Goal: Task Accomplishment & Management: Use online tool/utility

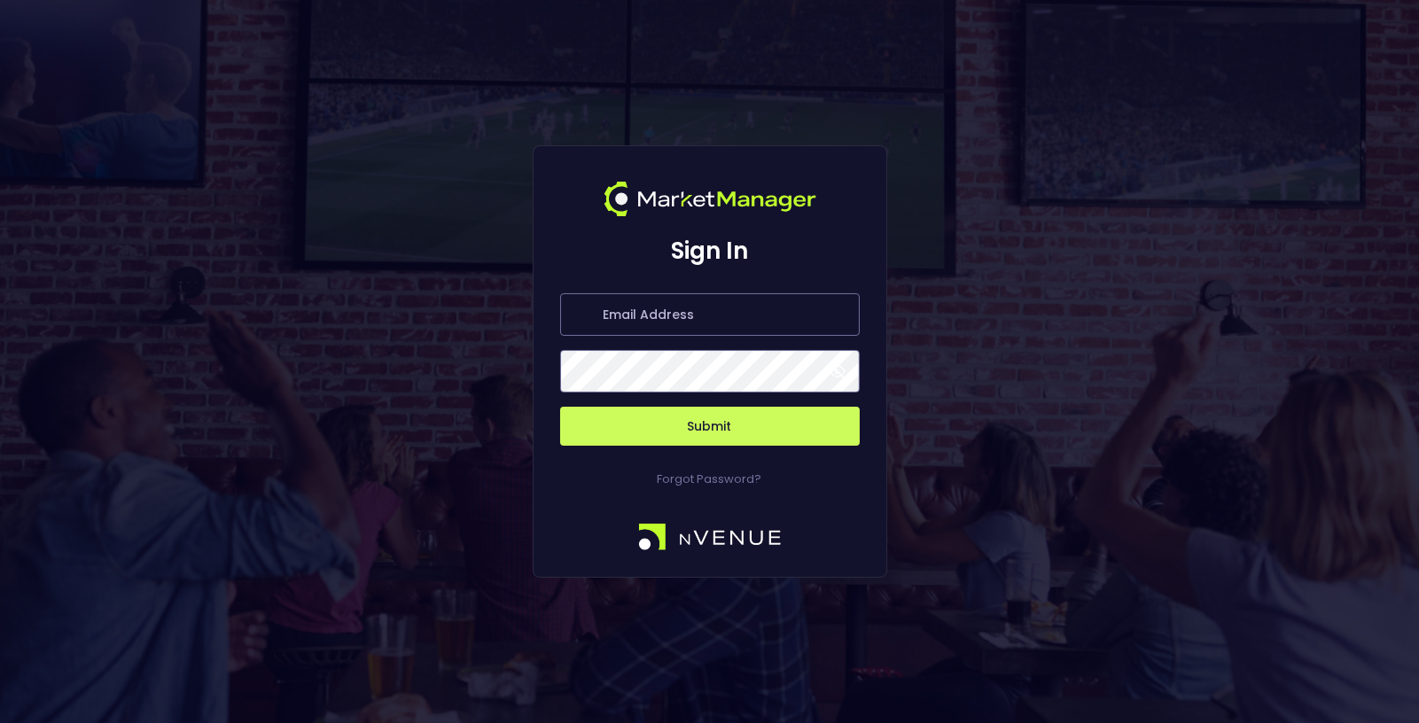
type input "[EMAIL_ADDRESS][DOMAIN_NAME]"
click at [737, 440] on button "Submit" at bounding box center [710, 426] width 300 height 39
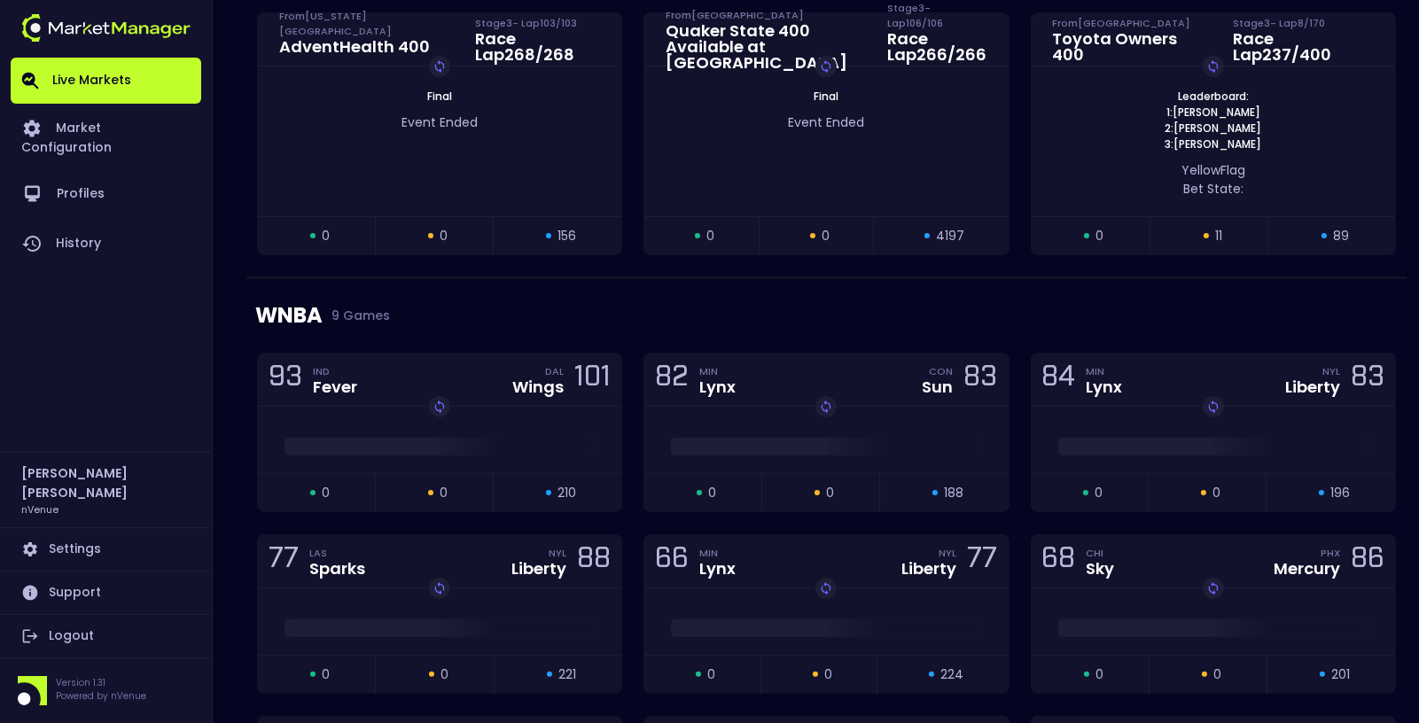
scroll to position [736, 0]
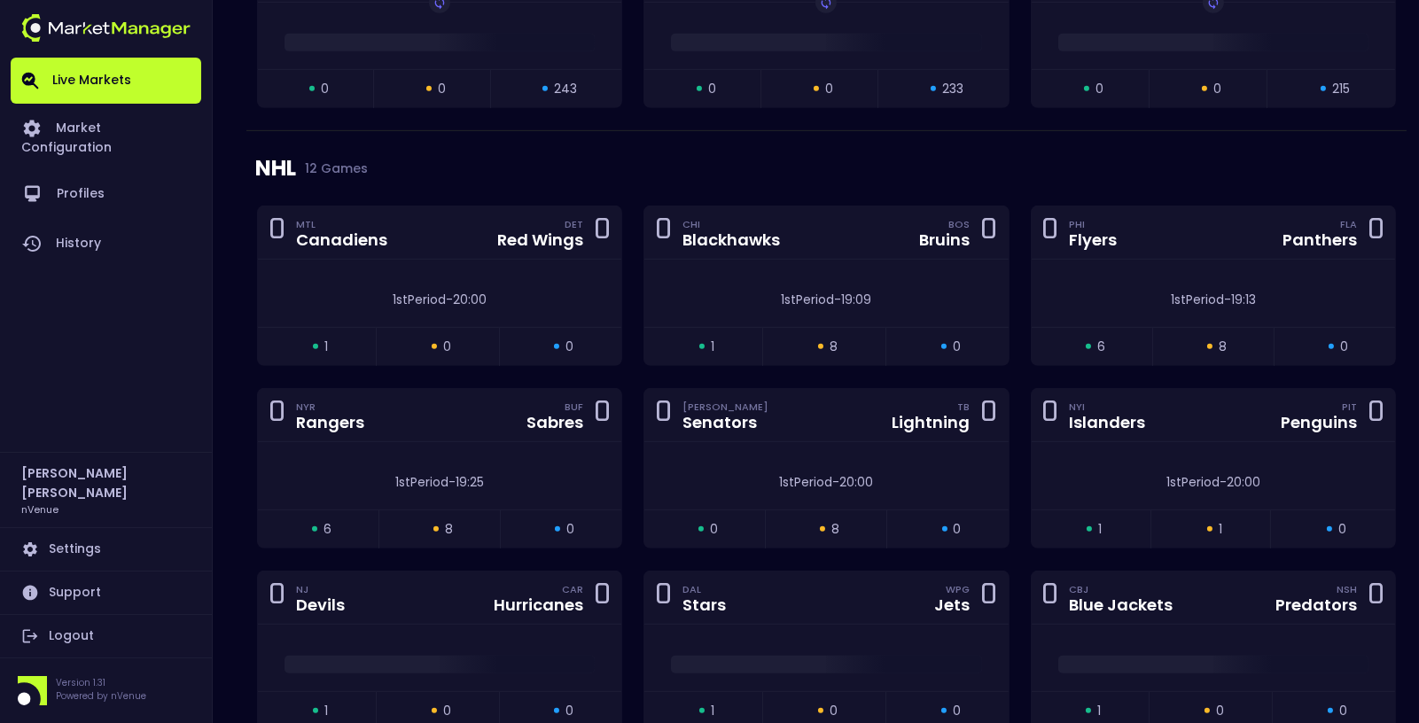
scroll to position [1821, 0]
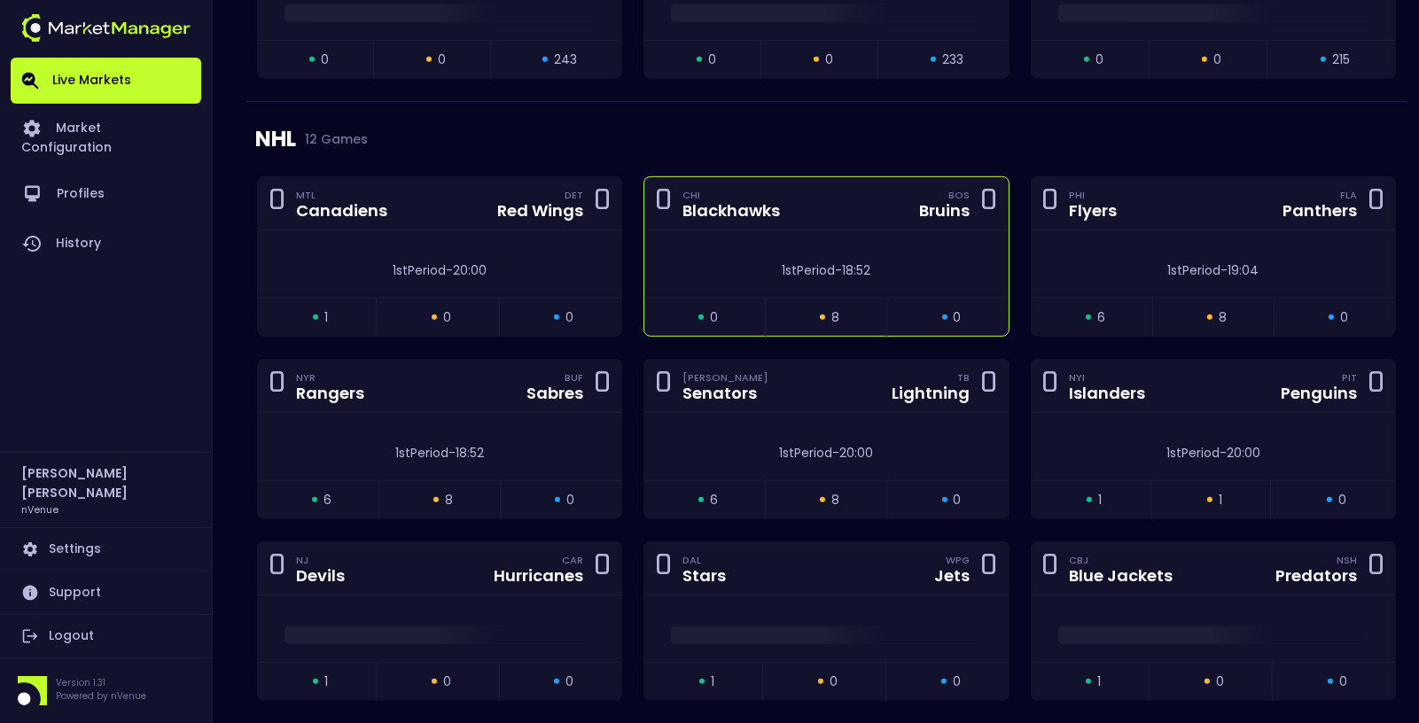
click at [831, 210] on div "0 CHI Blackhawks BOS Bruins 0" at bounding box center [825, 203] width 363 height 53
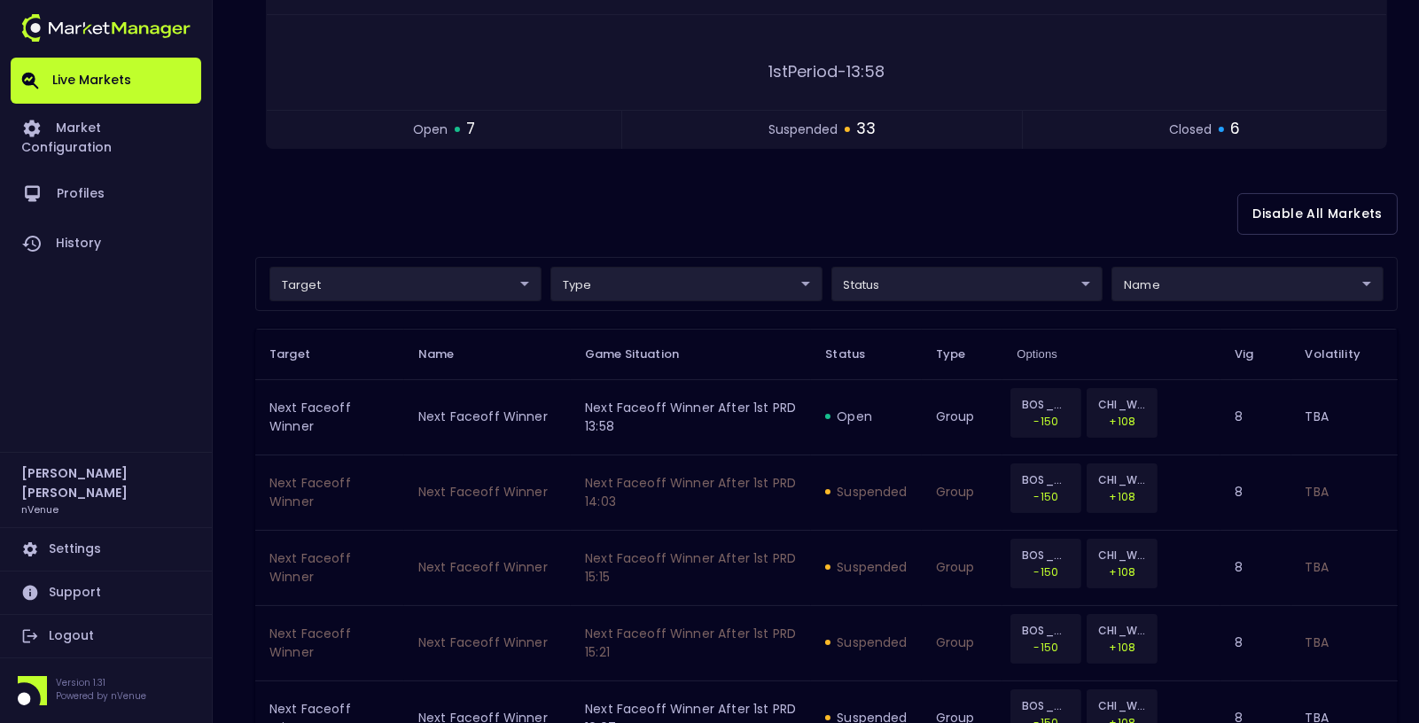
scroll to position [0, 0]
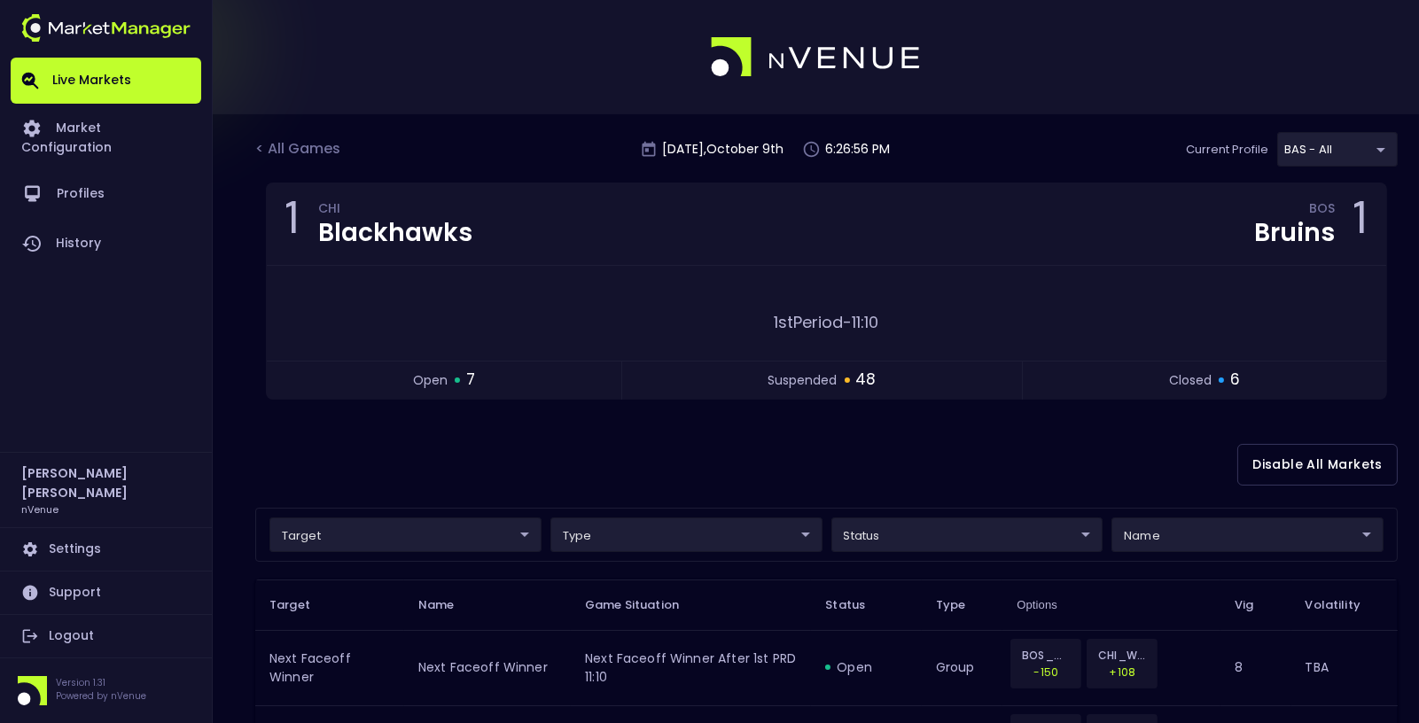
click at [329, 432] on div "Disable All Markets" at bounding box center [826, 465] width 1142 height 86
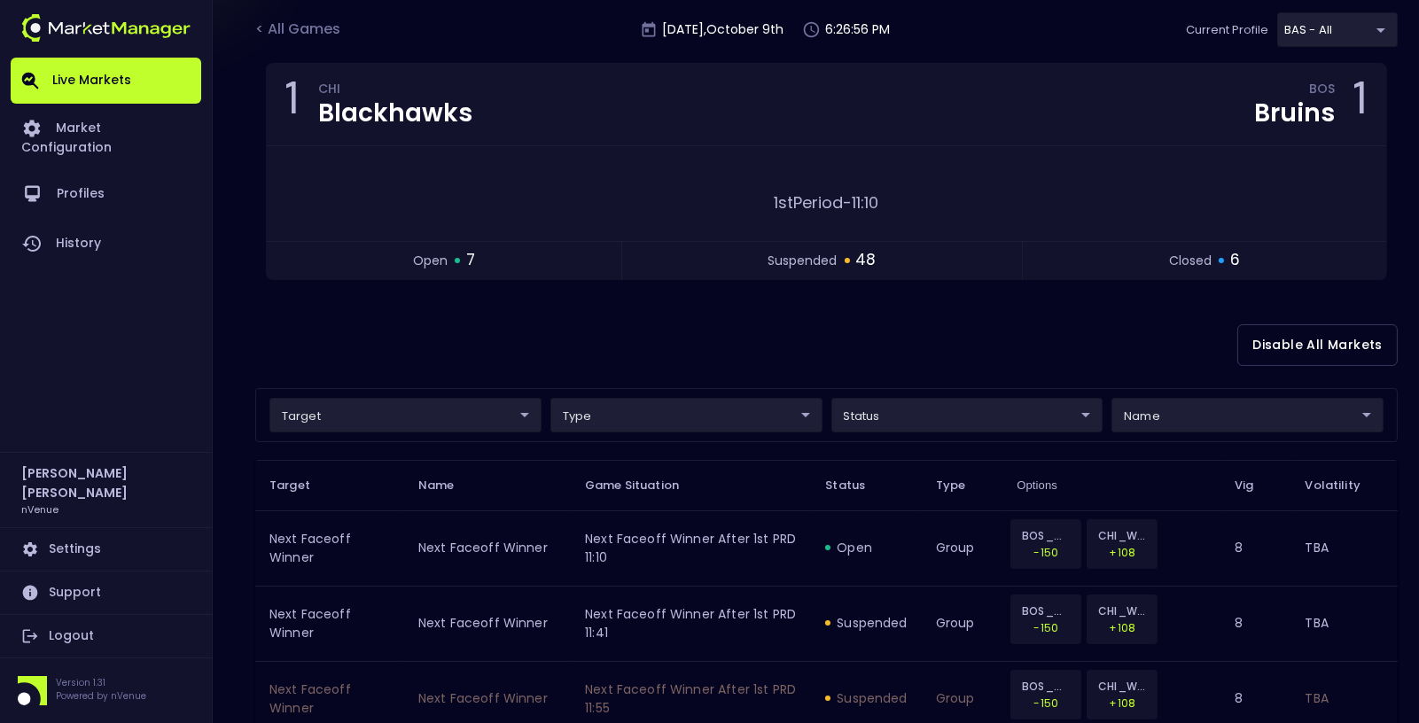
scroll to position [124, 0]
